Goal: Navigation & Orientation: Find specific page/section

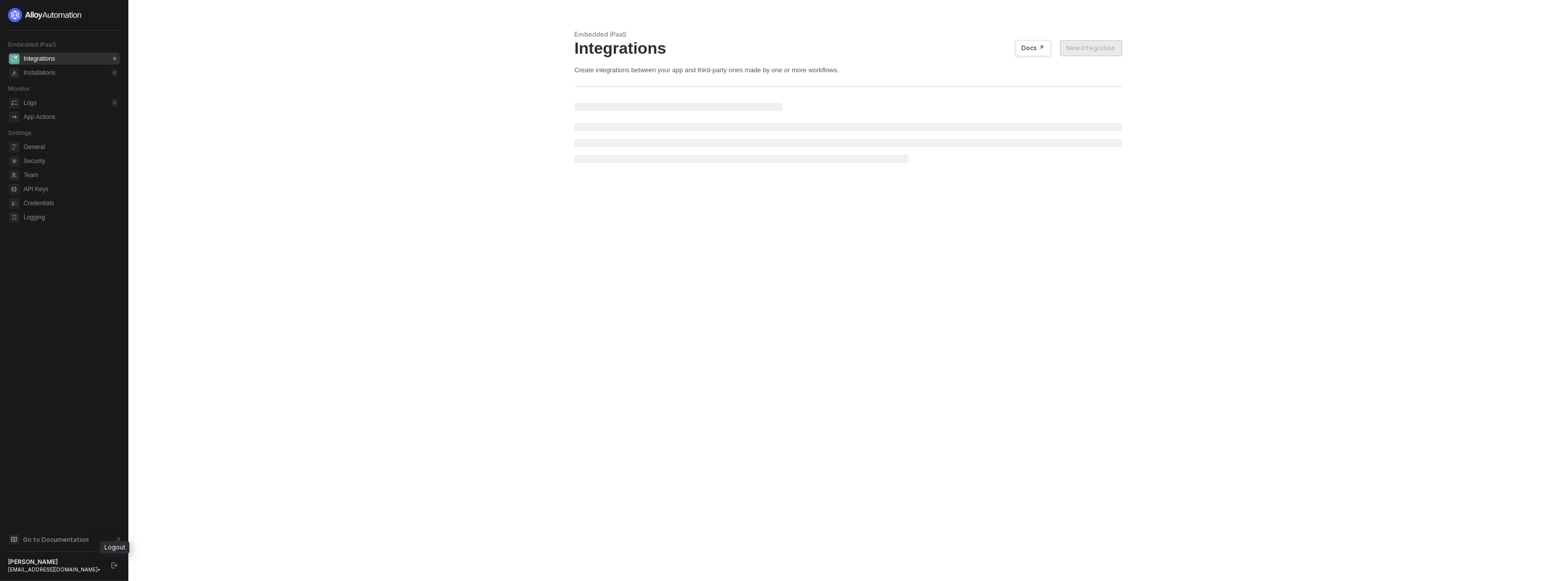
click at [111, 564] on icon "logout" at bounding box center [114, 565] width 6 height 6
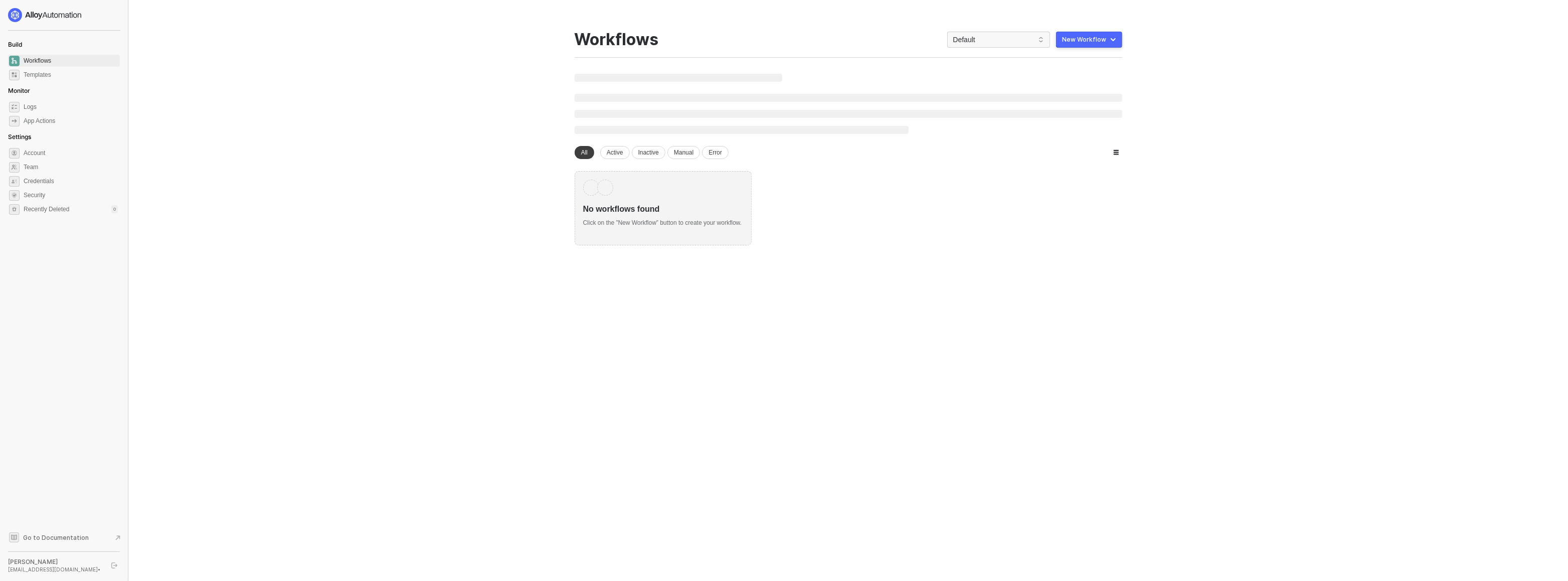
click at [113, 562] on icon "logout" at bounding box center [114, 565] width 6 height 6
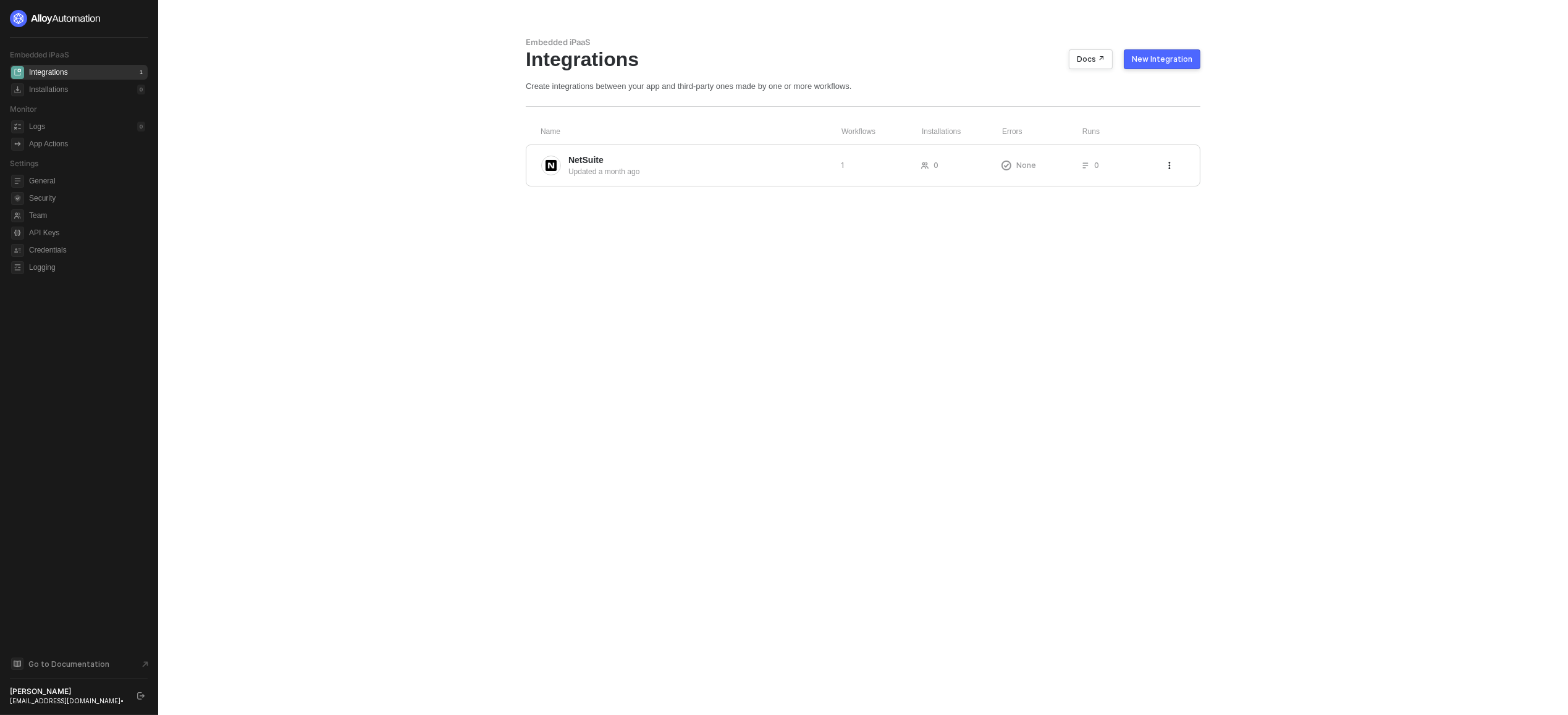
click at [139, 696] on icon "logout" at bounding box center [141, 696] width 7 height 7
click at [72, 701] on div "caio@runalloy.com •" at bounding box center [67, 701] width 116 height 9
click at [135, 696] on button "button" at bounding box center [141, 696] width 15 height 15
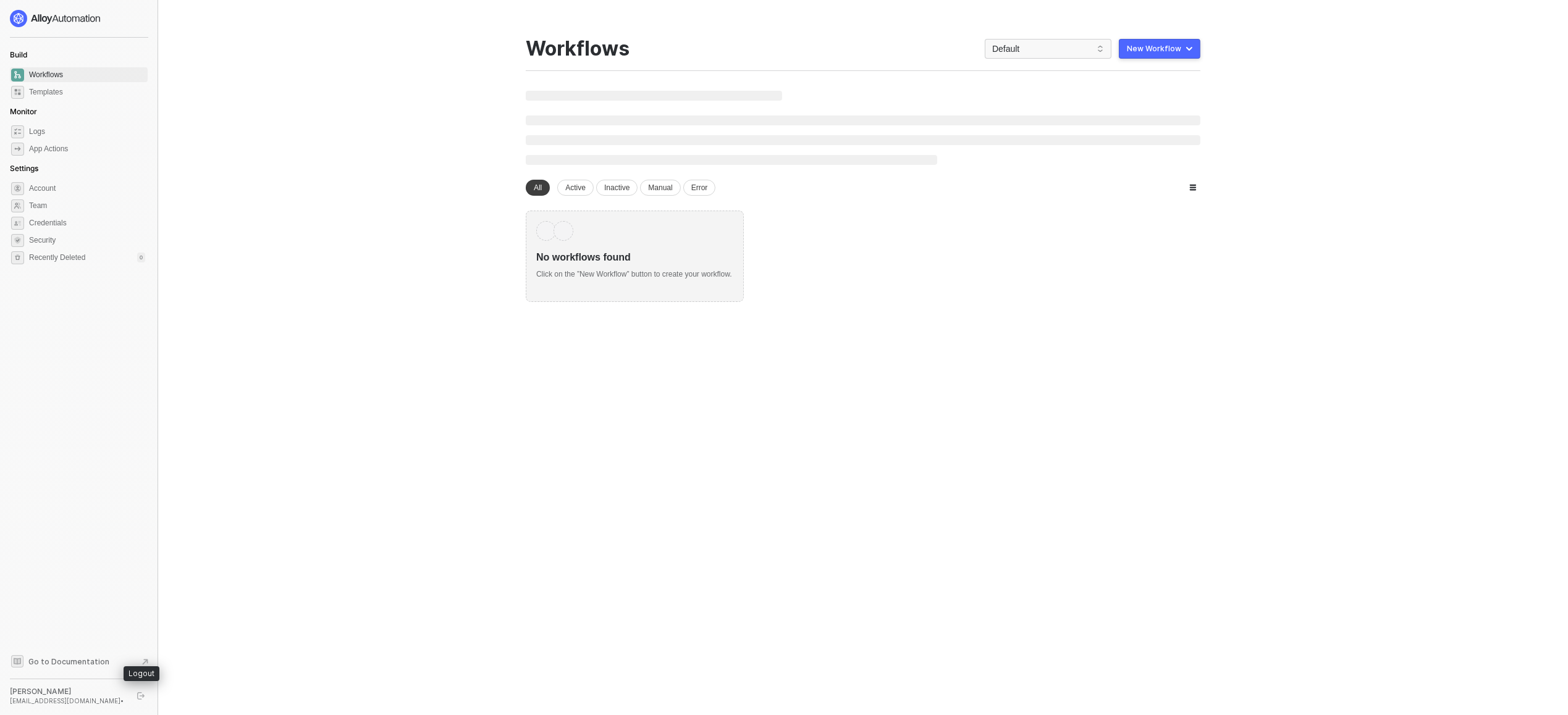
click at [138, 691] on button "button" at bounding box center [141, 696] width 15 height 15
